Goal: Information Seeking & Learning: Compare options

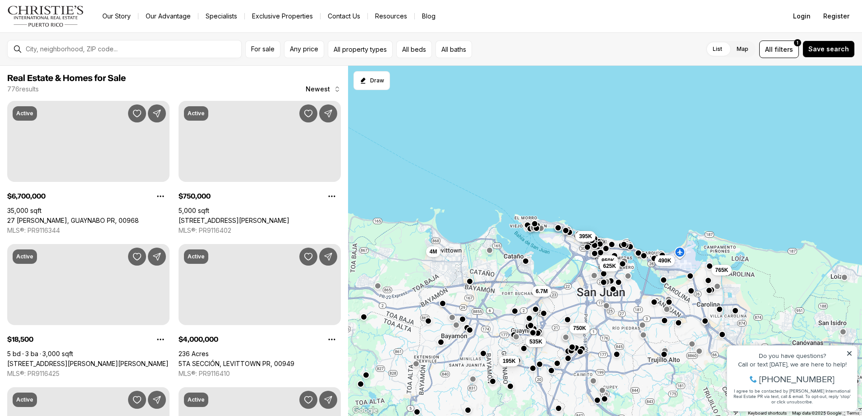
click at [850, 352] on icon at bounding box center [849, 354] width 6 height 6
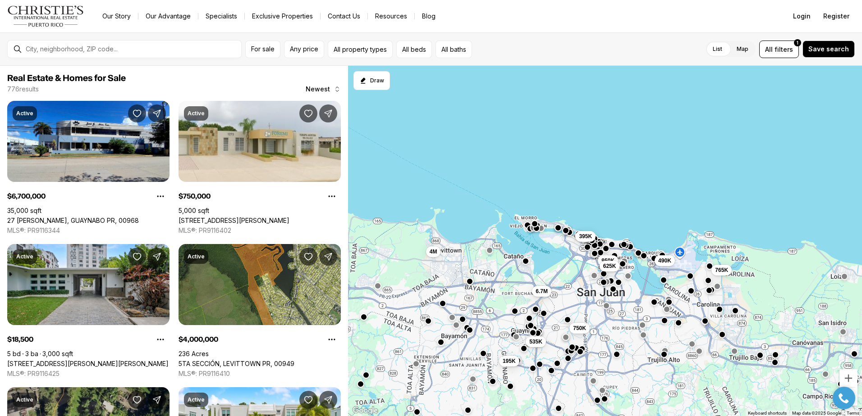
click at [845, 277] on button "button" at bounding box center [844, 276] width 7 height 7
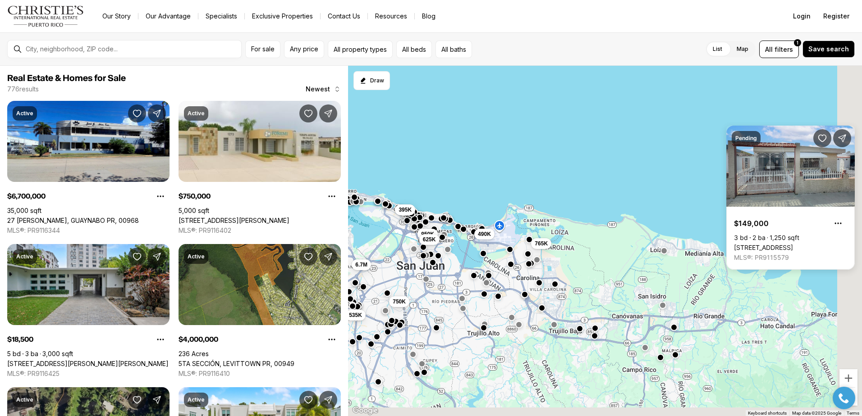
drag, startPoint x: 825, startPoint y: 289, endPoint x: 614, endPoint y: 258, distance: 213.7
click at [614, 258] on div "950K 490K 625K 765K 750K 195K 535K 4M 395K 6.7M" at bounding box center [605, 241] width 514 height 351
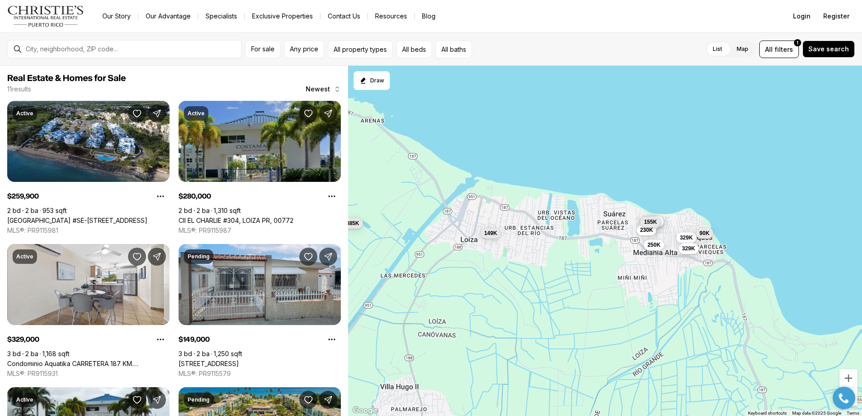
drag, startPoint x: 766, startPoint y: 273, endPoint x: 646, endPoint y: 266, distance: 120.1
click at [646, 266] on div "149K 280K 298K 260K 385K 329K 329K 90K 250K 230K 155K" at bounding box center [605, 241] width 514 height 351
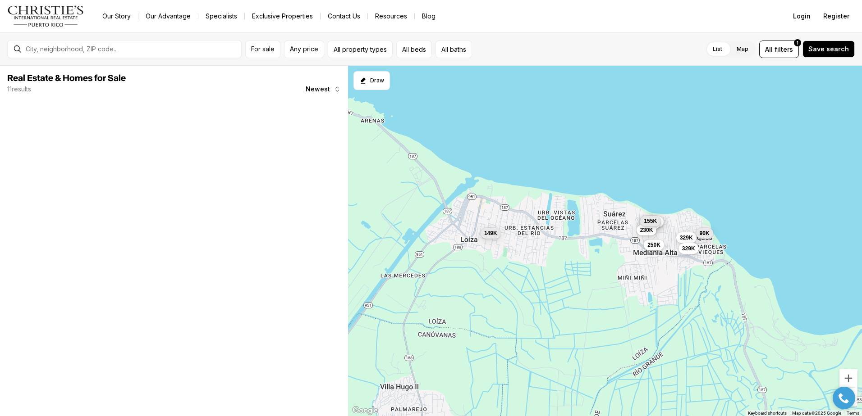
click at [654, 218] on span "155K" at bounding box center [650, 221] width 13 height 7
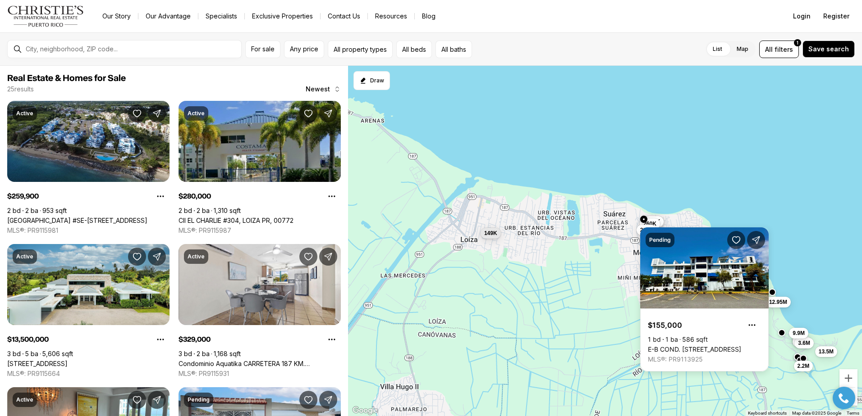
click at [738, 173] on div "149K 280K 298K 260K 329K 230K 13.5M 2.9M 2.2M 3.6M 12.95M 9.9M" at bounding box center [605, 241] width 514 height 351
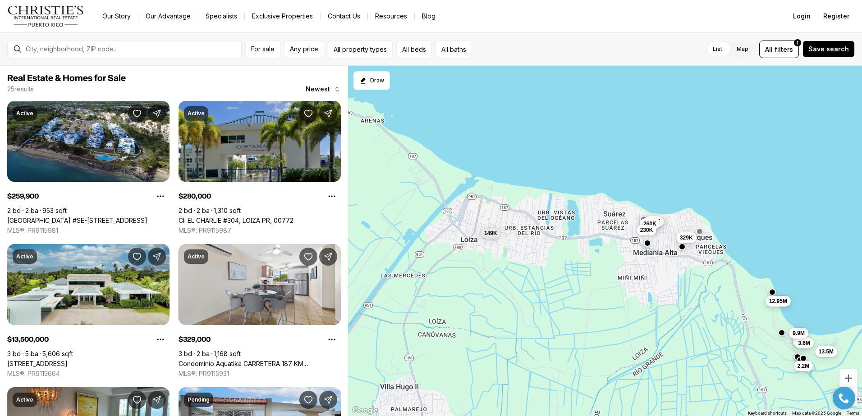
click at [780, 302] on span "12.95M" at bounding box center [778, 301] width 18 height 7
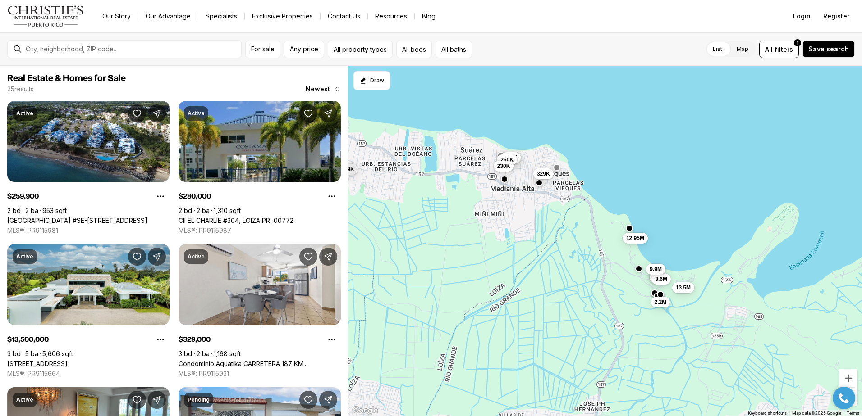
drag, startPoint x: 811, startPoint y: 308, endPoint x: 672, endPoint y: 244, distance: 153.5
click at [672, 244] on div "149K 280K 298K 260K 329K 230K 13.5M 2.9M 2.2M 3.6M 12.95M 9.9M" at bounding box center [605, 241] width 514 height 351
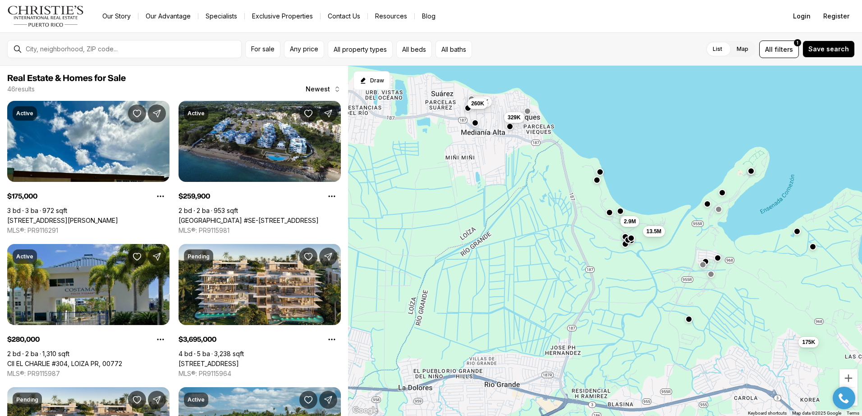
drag, startPoint x: 665, startPoint y: 268, endPoint x: 636, endPoint y: 212, distance: 63.7
click at [636, 212] on div "280K 260K 329K 13.5M 2.9M 175K" at bounding box center [605, 241] width 514 height 351
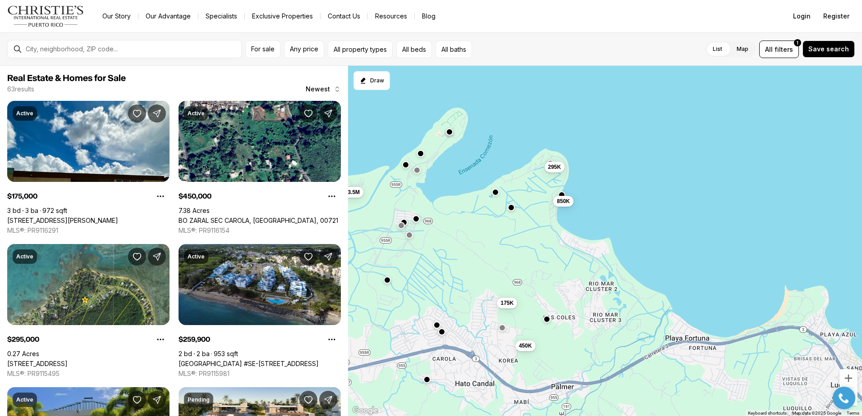
drag, startPoint x: 807, startPoint y: 295, endPoint x: 504, endPoint y: 256, distance: 305.4
click at [504, 256] on div "280K 260K 329K 13.5M 2.9M 175K 450K 295K 850K 395K" at bounding box center [605, 241] width 514 height 351
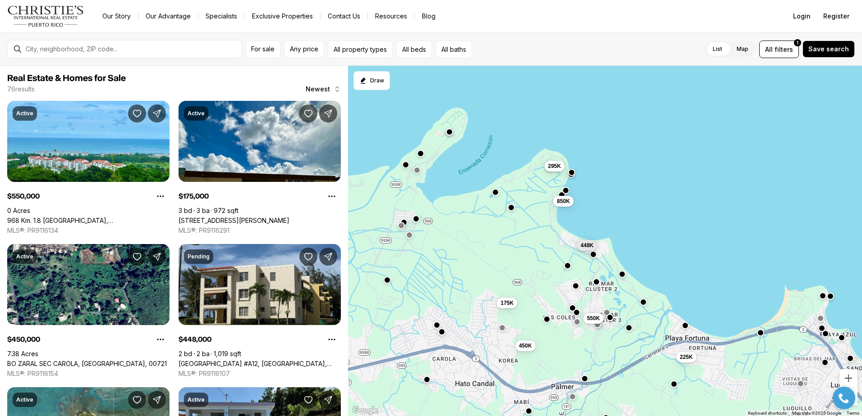
click at [554, 166] on span "295K" at bounding box center [554, 165] width 13 height 7
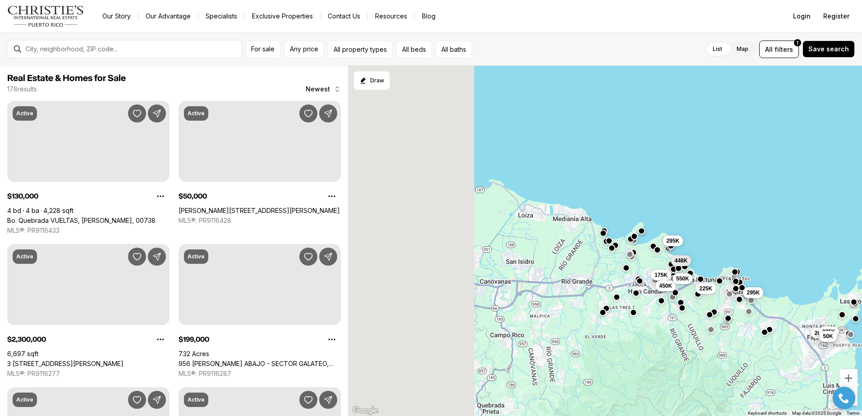
drag, startPoint x: 409, startPoint y: 289, endPoint x: 673, endPoint y: 271, distance: 264.7
click at [673, 271] on div "175K 450K 295K 550K 448K 225K 260K 225K 375K 295K 50K" at bounding box center [605, 241] width 514 height 351
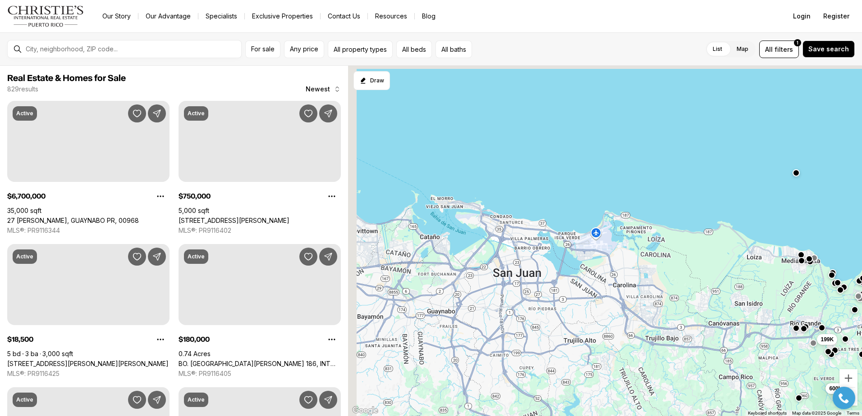
drag, startPoint x: 614, startPoint y: 207, endPoint x: 676, endPoint y: 242, distance: 70.2
click at [676, 242] on div "175K 550K 600K 199K" at bounding box center [605, 241] width 514 height 351
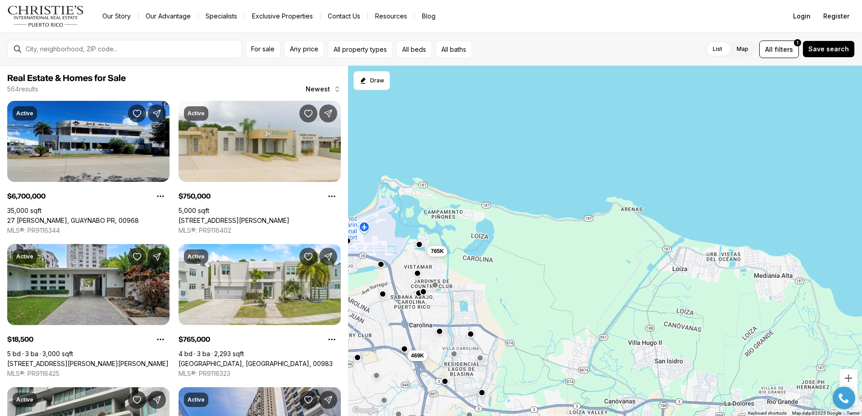
drag, startPoint x: 708, startPoint y: 229, endPoint x: 487, endPoint y: 226, distance: 220.4
click at [487, 226] on div "765K 490K 469K 625K 6.7M 750K 535K 1.3M 395K 950K 19K 2.7M" at bounding box center [605, 241] width 514 height 351
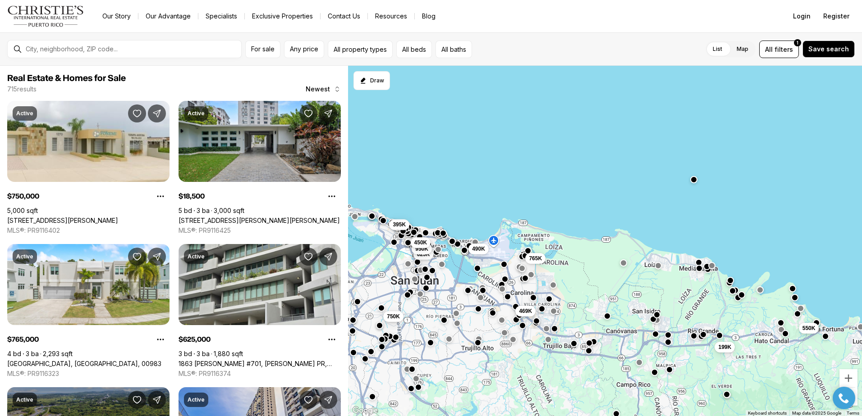
click at [694, 180] on button "button" at bounding box center [693, 179] width 7 height 7
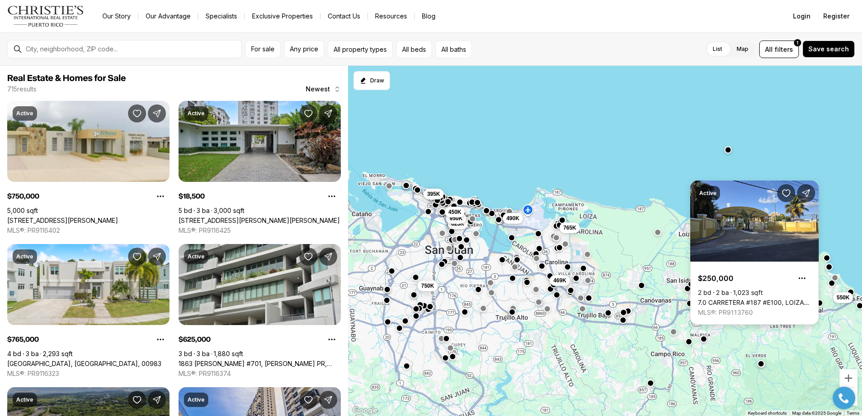
drag, startPoint x: 580, startPoint y: 264, endPoint x: 700, endPoint y: 214, distance: 129.7
click at [700, 214] on body "Go to: Homepage Our Story Our Advantage Specialists Exclusive Properties Contac…" at bounding box center [431, 208] width 862 height 416
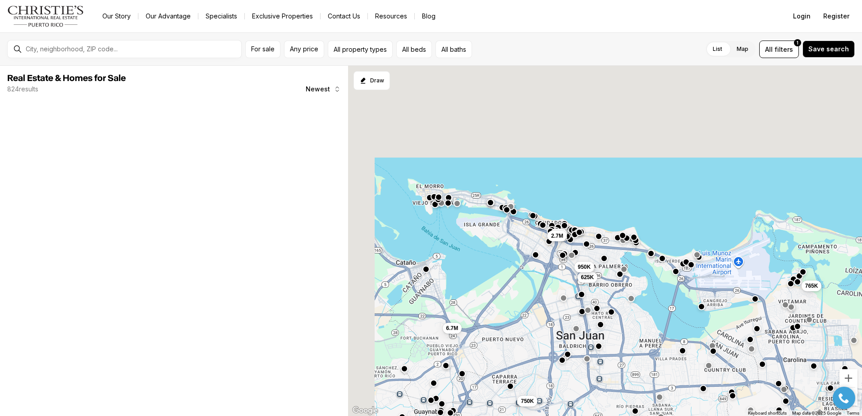
drag, startPoint x: 639, startPoint y: 277, endPoint x: 639, endPoint y: 287, distance: 9.9
click at [639, 287] on div "765K 625K 950K 750K 19K 2.7M 6.7M 535K" at bounding box center [605, 241] width 514 height 351
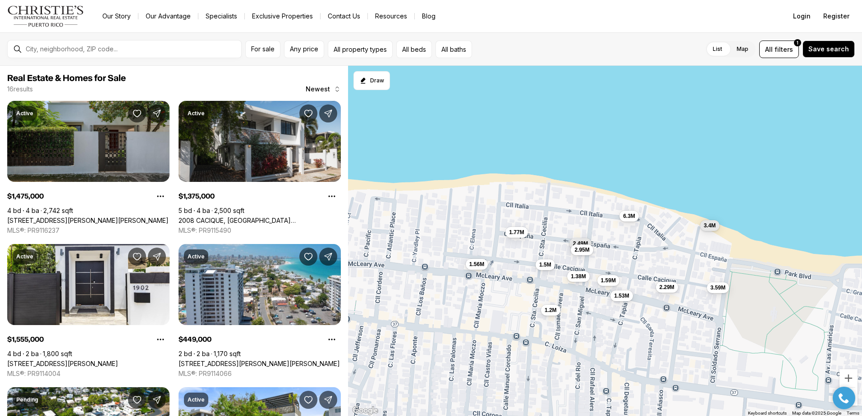
drag, startPoint x: 544, startPoint y: 188, endPoint x: 609, endPoint y: 313, distance: 141.1
click at [609, 313] on div "1.48M 1.38M 449K 2.15M 1.56M 1.53M 1.59M 1.2M 2.49M 1.77M 1.5M 3.4M 2.95M 6.3M …" at bounding box center [605, 241] width 514 height 351
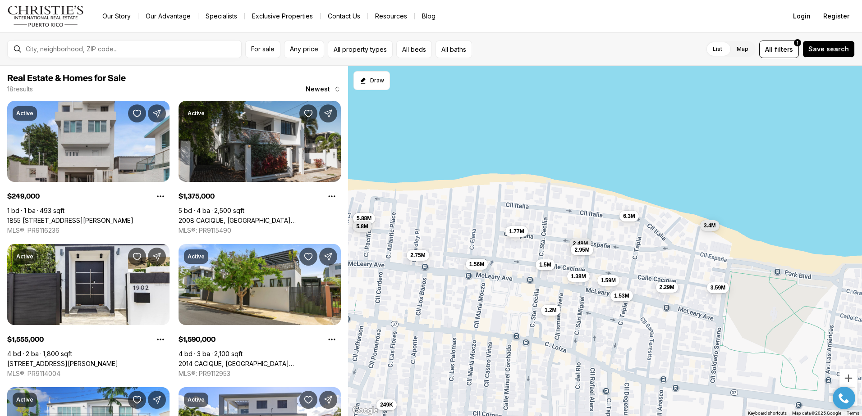
click at [512, 231] on span "1.77M" at bounding box center [516, 231] width 15 height 7
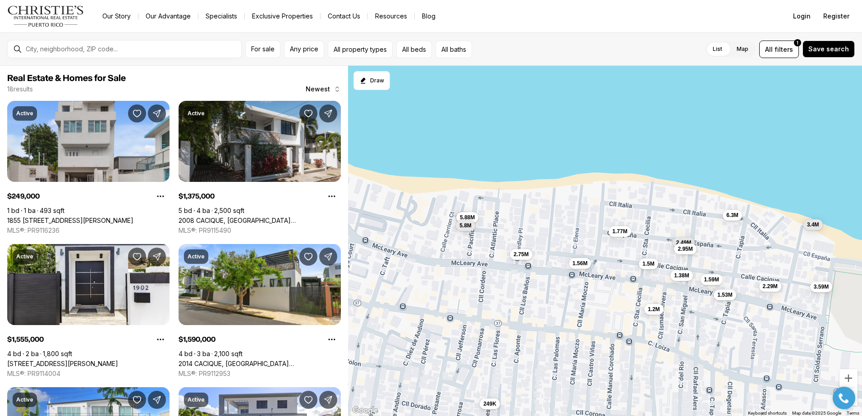
drag, startPoint x: 527, startPoint y: 290, endPoint x: 688, endPoint y: 287, distance: 161.4
click at [688, 287] on div "1.38M 1.56M 1.53M 1.59M 1.2M 2.49M 1.77M 1.5M 3.4M 2.95M 6.3M 2.29M 3.59M 249K …" at bounding box center [605, 241] width 514 height 351
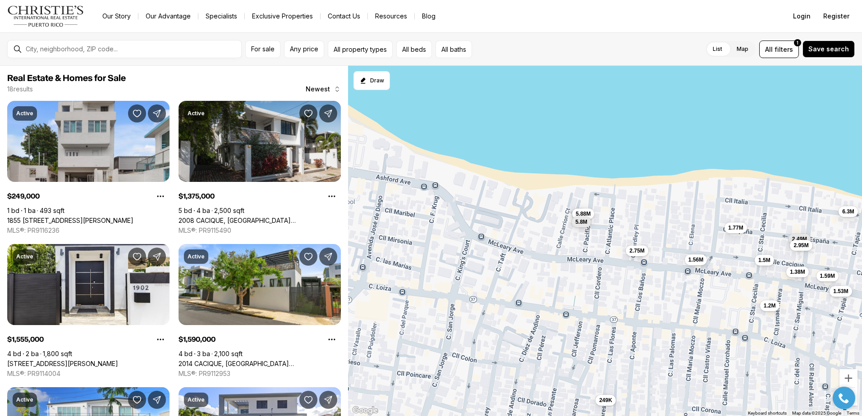
drag, startPoint x: 457, startPoint y: 218, endPoint x: 627, endPoint y: 238, distance: 171.0
click at [617, 236] on div "1.38M 1.56M 1.53M 1.59M 1.2M 2.49M 1.77M 1.5M 2.95M 6.3M 2.29M 249K 2.75M 6M 5.…" at bounding box center [605, 241] width 514 height 351
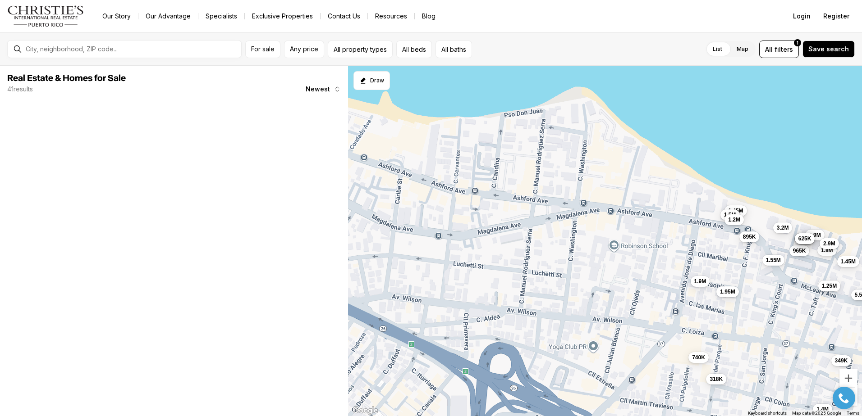
drag, startPoint x: 486, startPoint y: 161, endPoint x: 641, endPoint y: 220, distance: 165.6
click at [637, 219] on div "1.95M 610K 1.9M 1.55M 1.8M 1.45M 3.2M 965K 1.5M 318K 645K 1.4M 1.8M 1.45M 2.9M …" at bounding box center [605, 241] width 514 height 351
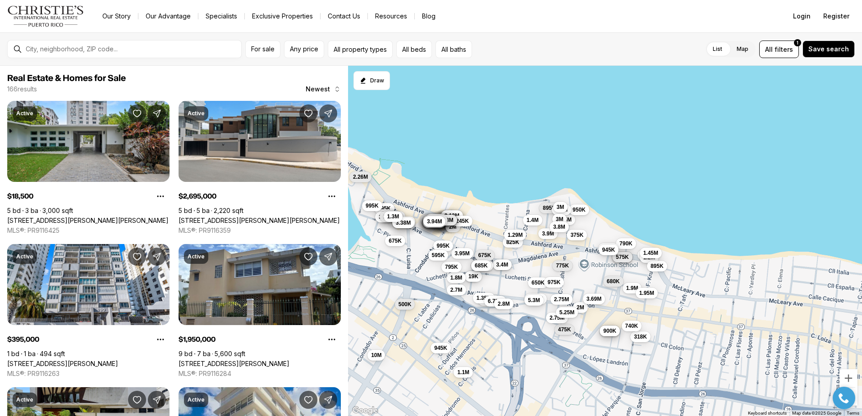
drag, startPoint x: 807, startPoint y: 246, endPoint x: 599, endPoint y: 224, distance: 209.9
click at [599, 224] on div "5M 19K 825K 1.29M 2.58M 650K 4.88M 5.3M 1.35M 2.95M 1.5M 3.4M 1.98M 3.9M 675K 8…" at bounding box center [605, 241] width 514 height 351
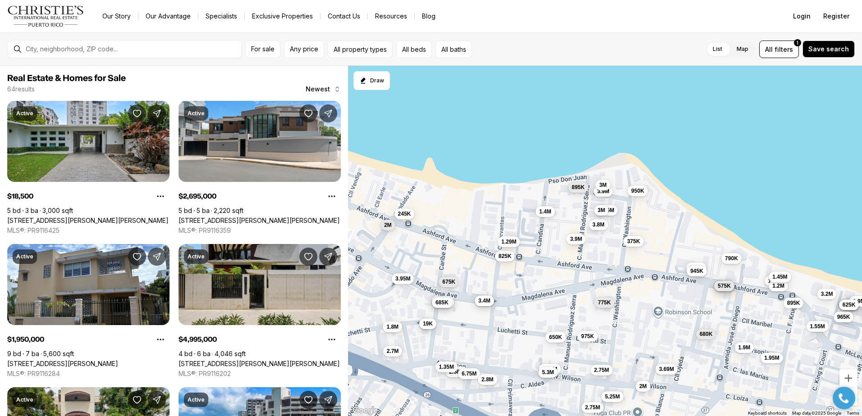
drag, startPoint x: 518, startPoint y: 297, endPoint x: 633, endPoint y: 249, distance: 124.5
click at [633, 249] on div "5M 19K 825K 1.29M 2.58M 650K 4.88M 5.3M 1.35M 2.95M 1.5M 3.4M 1.98M 3.9M 675K 8…" at bounding box center [605, 241] width 514 height 351
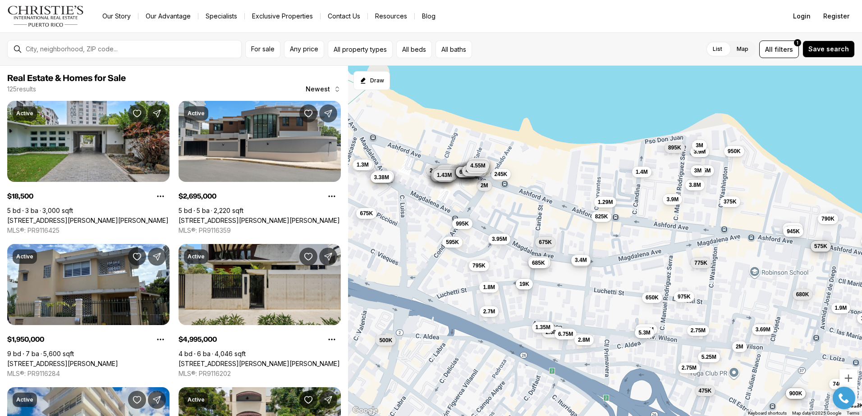
click at [579, 261] on span "3.4M" at bounding box center [581, 260] width 12 height 7
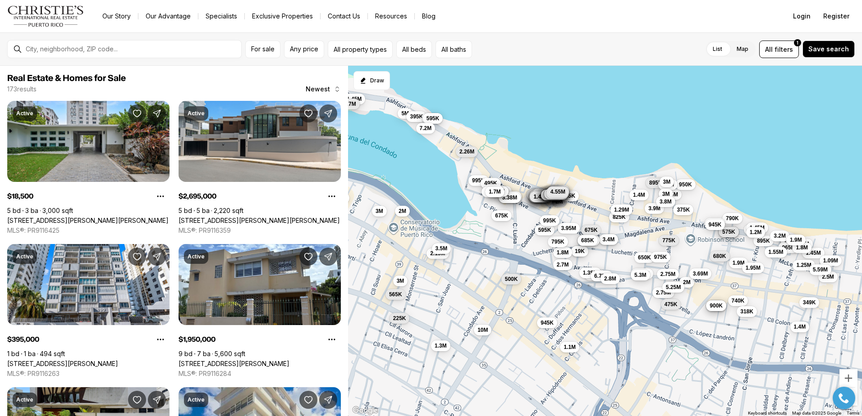
drag, startPoint x: 692, startPoint y: 354, endPoint x: 568, endPoint y: 256, distance: 157.8
click at [568, 256] on div "5M 19K 825K 1.29M 2.58M 650K 4.88M 5.3M 1.35M 2.95M 1.5M 3.4M 1.98M 3.9M 675K 8…" at bounding box center [605, 241] width 514 height 351
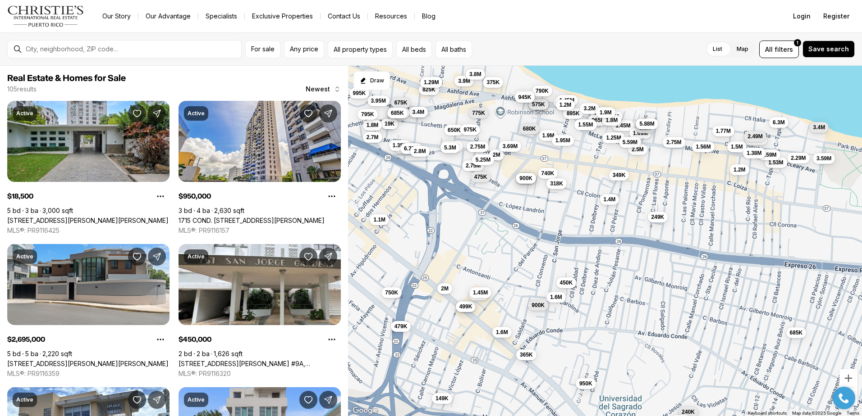
click at [559, 185] on span "318K" at bounding box center [556, 183] width 13 height 7
